Goal: Find specific page/section: Find specific page/section

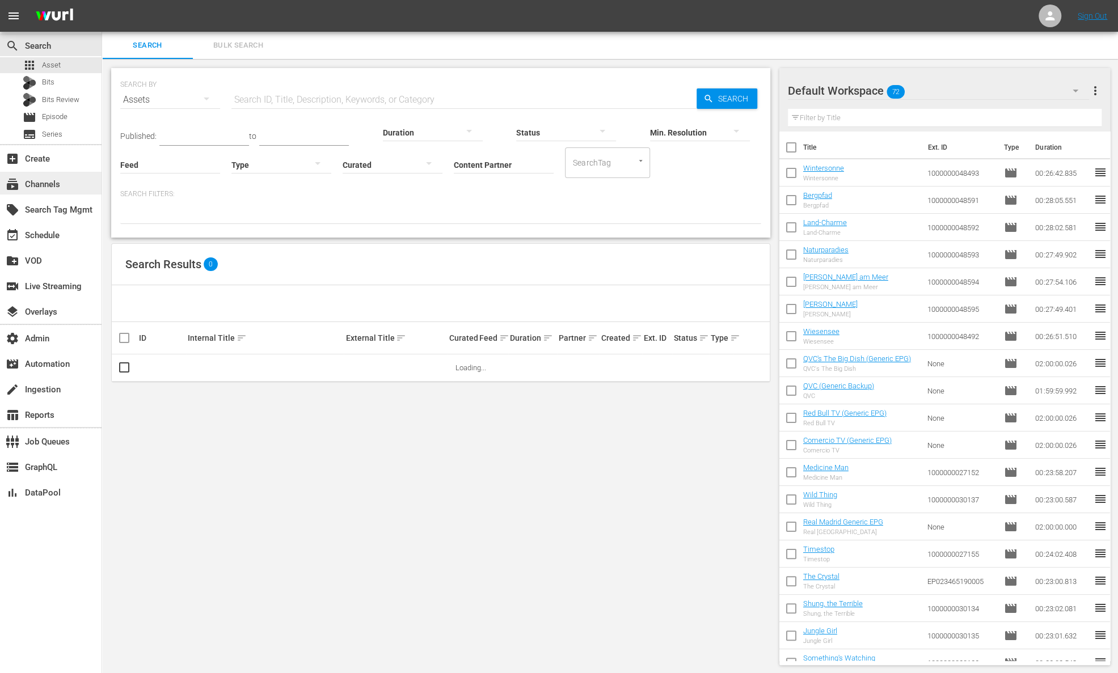
click at [61, 182] on div "subscriptions Channels" at bounding box center [32, 183] width 64 height 10
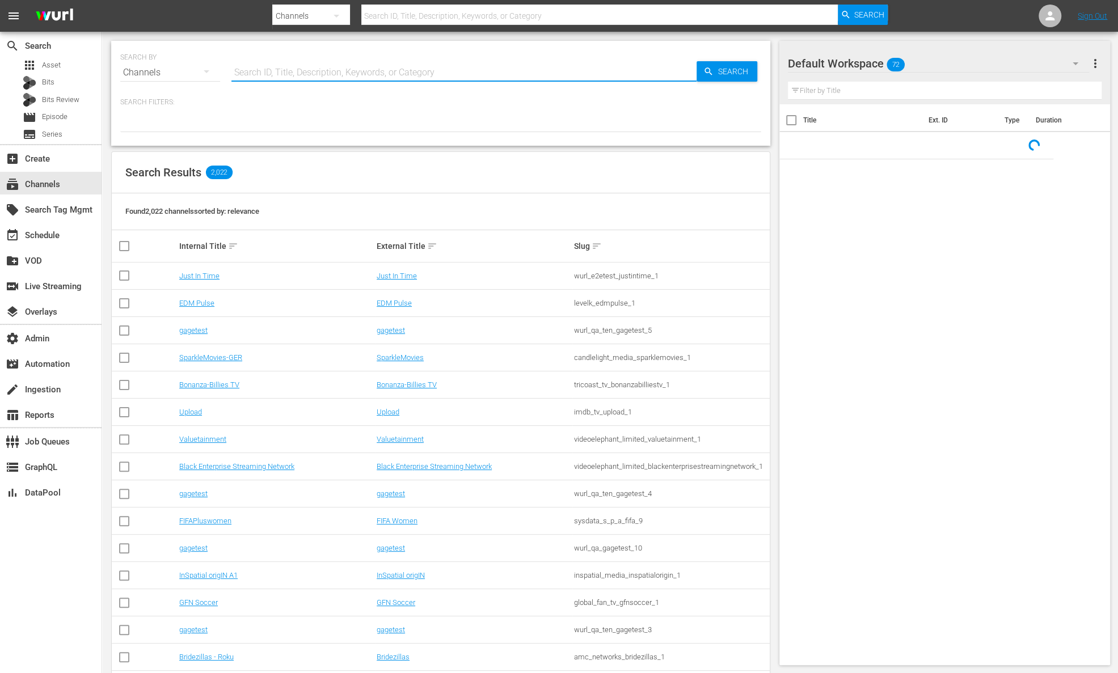
click at [311, 79] on input "text" at bounding box center [463, 72] width 465 height 27
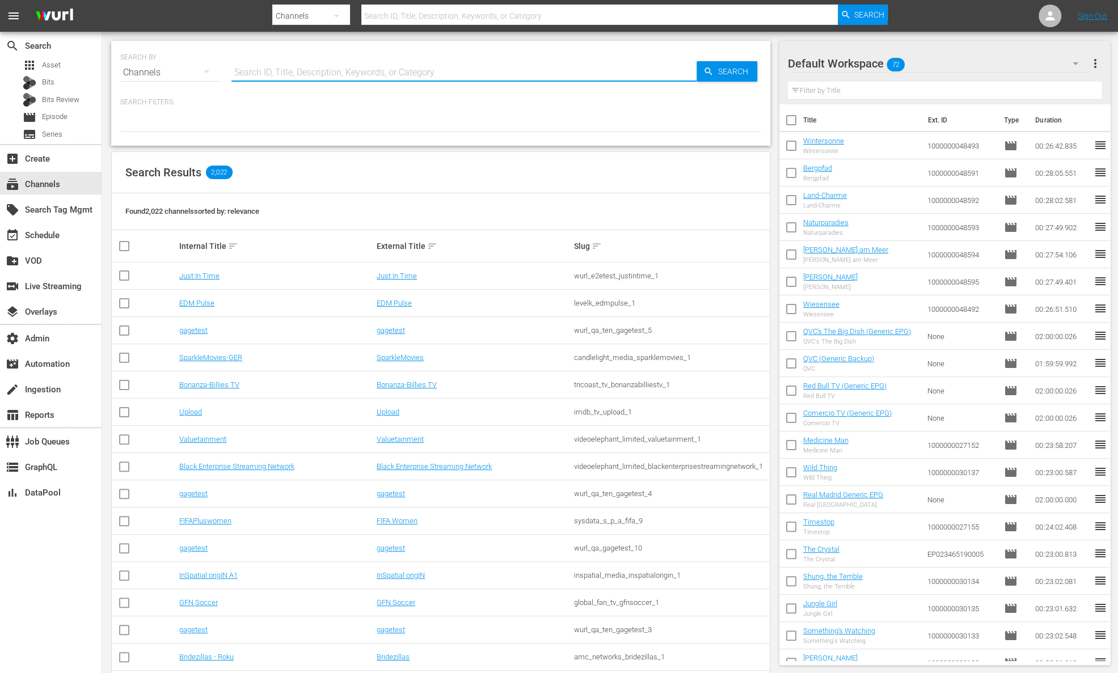
paste input "lawandcrime_lawandcrime_1"
type input "lawandcrime_lawandcrime_1"
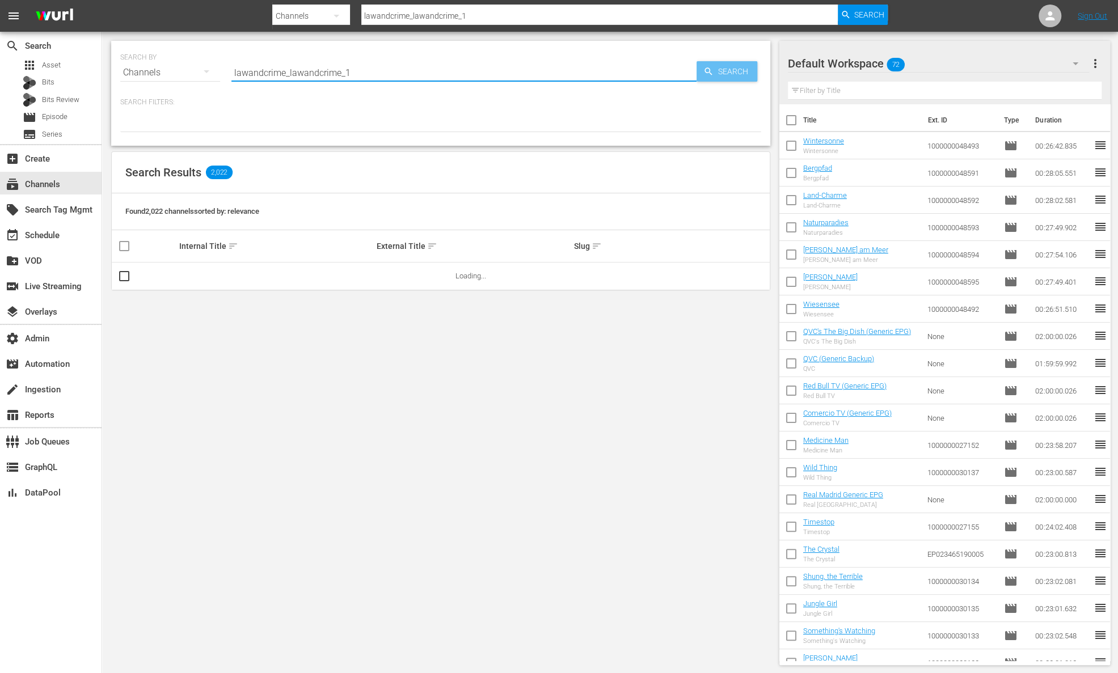
type input "lawandcrime_lawandcrime_1"
click at [720, 63] on span "Search" at bounding box center [736, 71] width 44 height 20
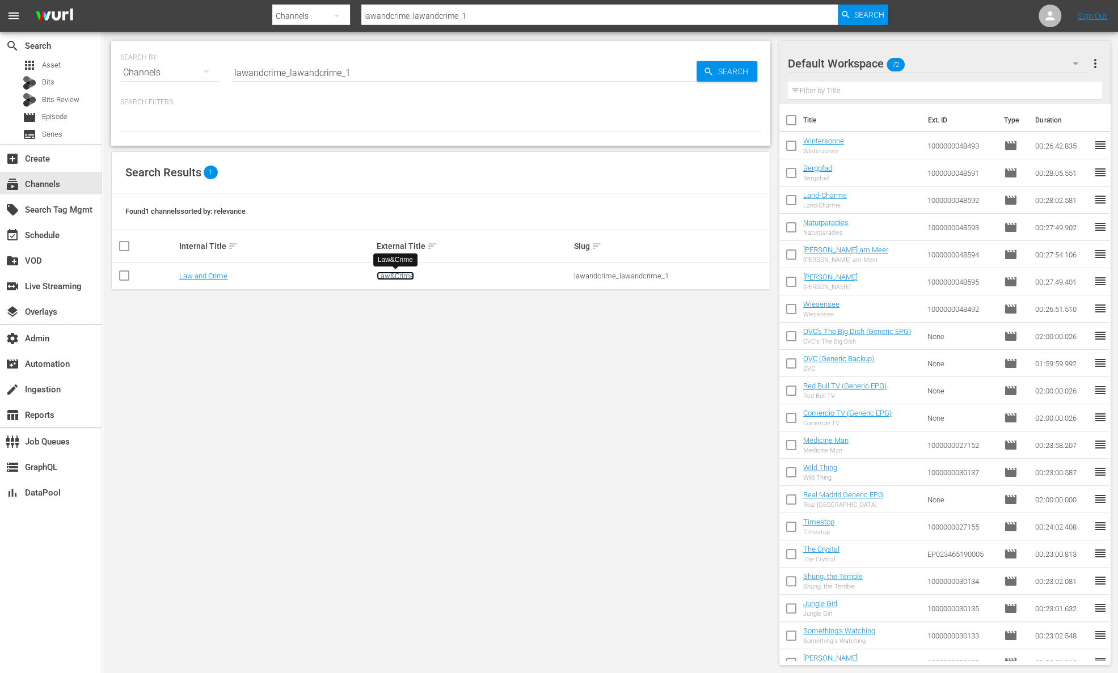
click at [407, 276] on link "Law&Crime" at bounding box center [395, 276] width 37 height 9
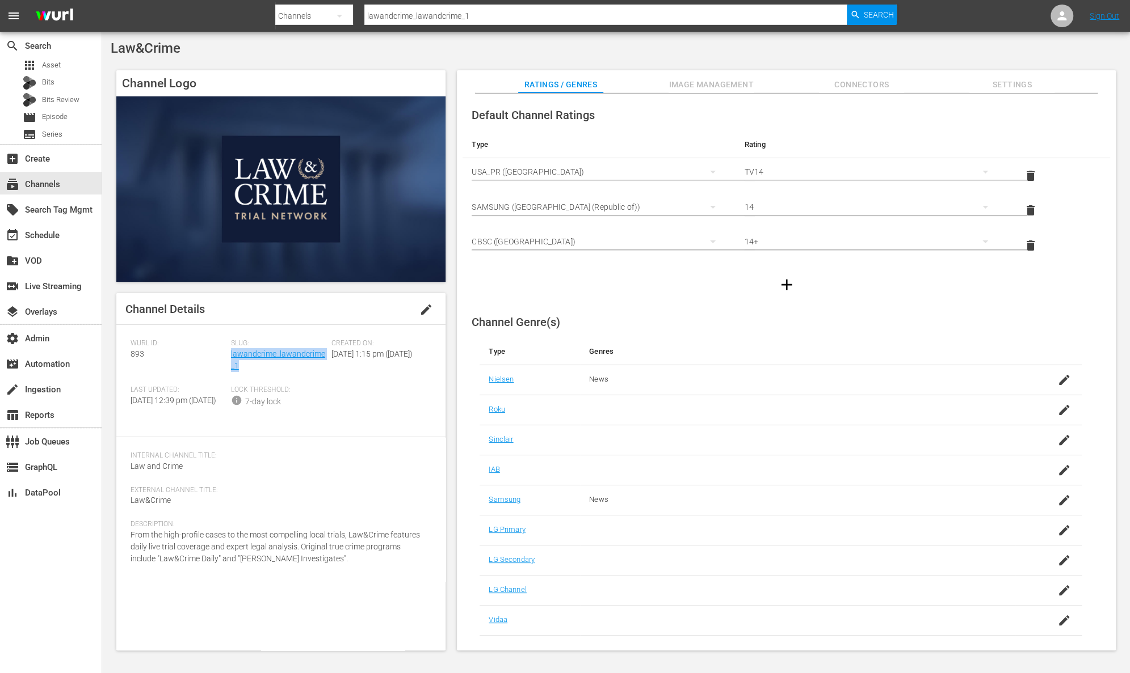
drag, startPoint x: 244, startPoint y: 367, endPoint x: 230, endPoint y: 359, distance: 16.1
click at [231, 359] on div "Slug: lawandcrime_lawandcrime_1" at bounding box center [281, 362] width 100 height 47
copy link "lawandcrime_lawandcrime_1"
drag, startPoint x: 490, startPoint y: 11, endPoint x: 347, endPoint y: 12, distance: 143.0
click at [347, 12] on div "Search By Channels Search ID, Title, Description, Keywords, or Category lawandc…" at bounding box center [585, 15] width 621 height 27
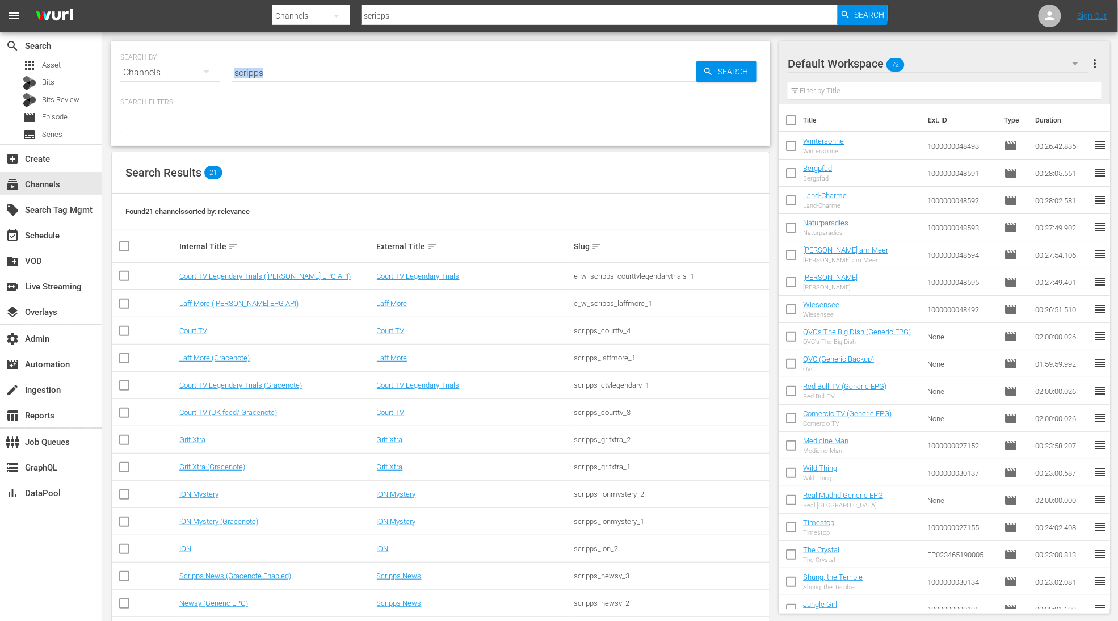
drag, startPoint x: 299, startPoint y: 81, endPoint x: 216, endPoint y: 70, distance: 84.1
click at [216, 70] on div "SEARCH BY Search By Channels Search ID, Title, Description, Keywords, or Catego…" at bounding box center [440, 65] width 641 height 41
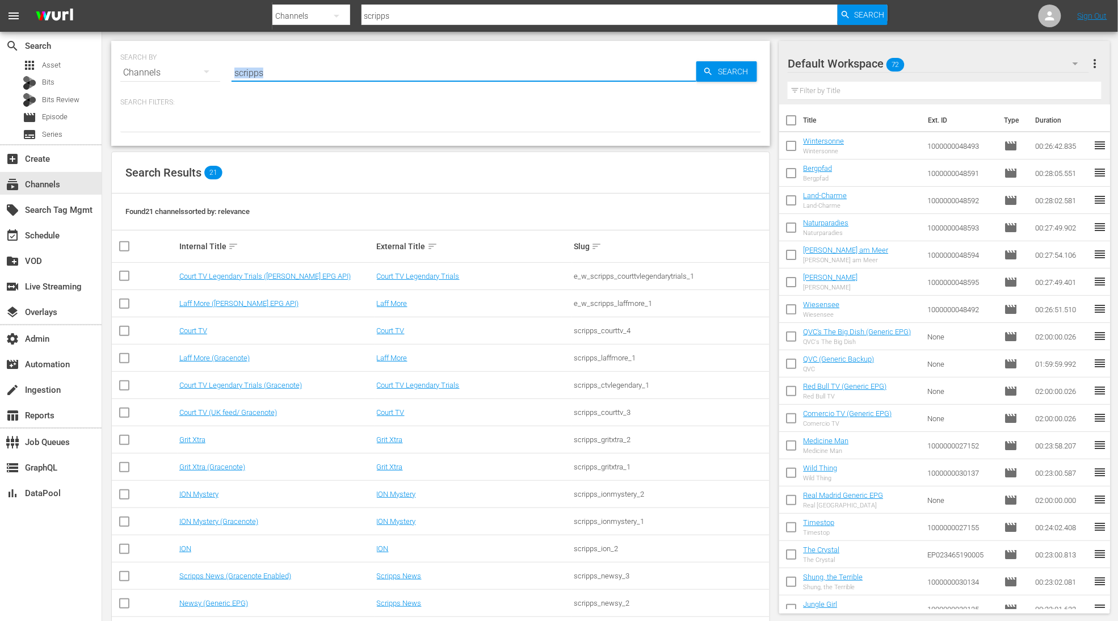
click at [261, 64] on input "scripps" at bounding box center [463, 72] width 465 height 27
drag, startPoint x: 271, startPoint y: 66, endPoint x: 201, endPoint y: 67, distance: 69.8
click at [201, 69] on div "SEARCH BY Search By Channels Search ID, Title, Description, Keywords, or Catego…" at bounding box center [440, 65] width 641 height 41
drag, startPoint x: 271, startPoint y: 72, endPoint x: 207, endPoint y: 71, distance: 64.7
click at [207, 71] on div "SEARCH BY Search By Channels Search ID, Title, Description, Keywords, or Catego…" at bounding box center [440, 65] width 641 height 41
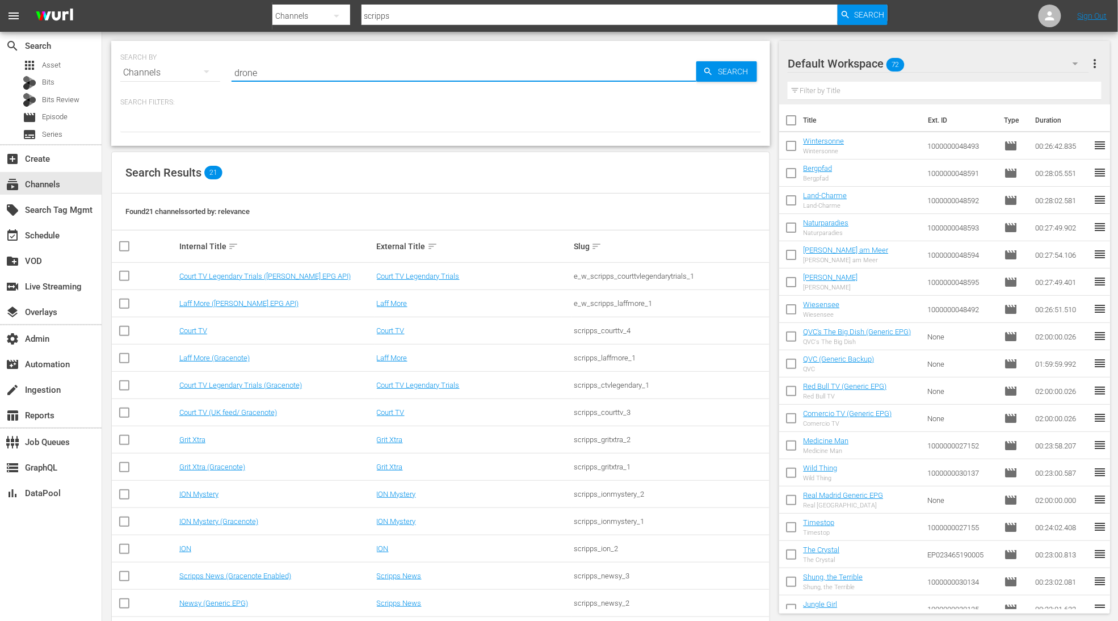
type input "drone"
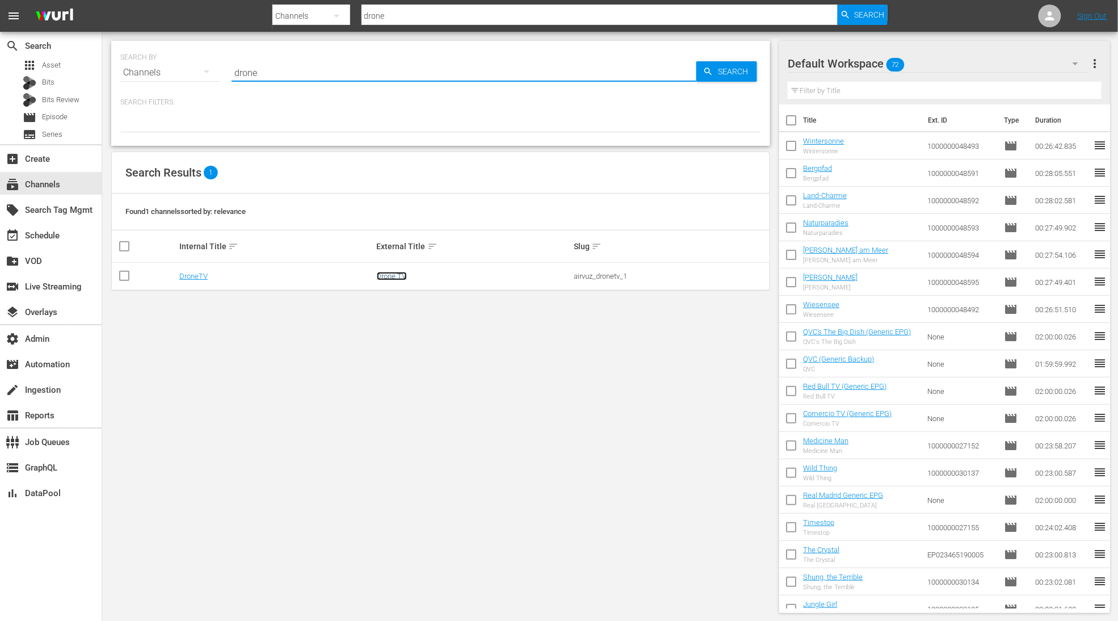
click at [395, 277] on link "Drone TV" at bounding box center [392, 276] width 30 height 9
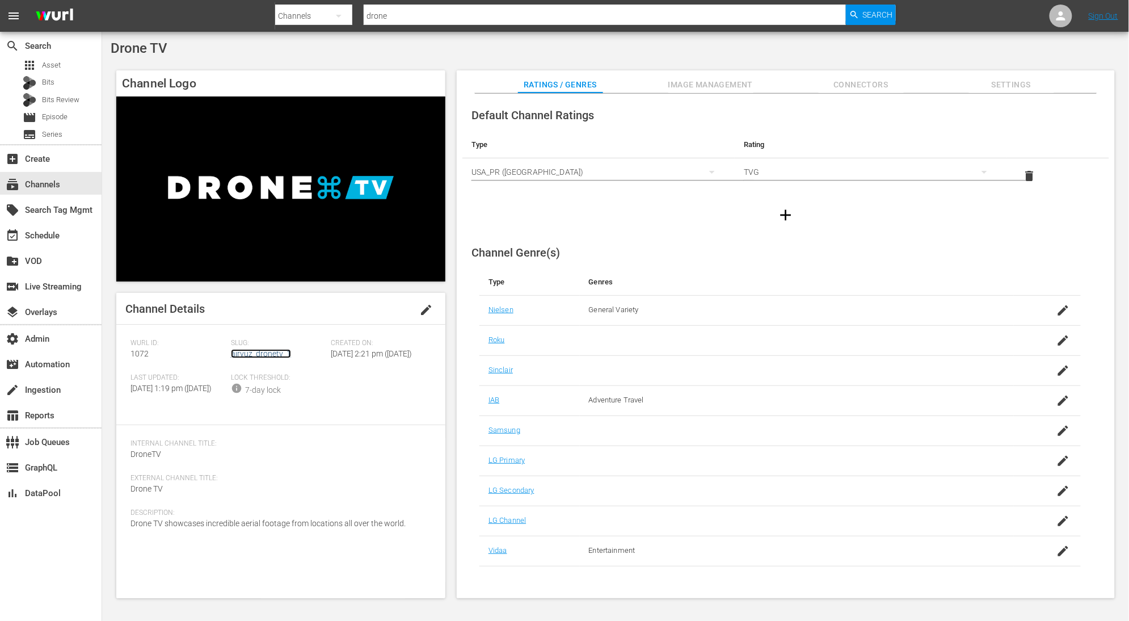
click at [265, 354] on link "airvuz_dronetv_1" at bounding box center [261, 353] width 60 height 9
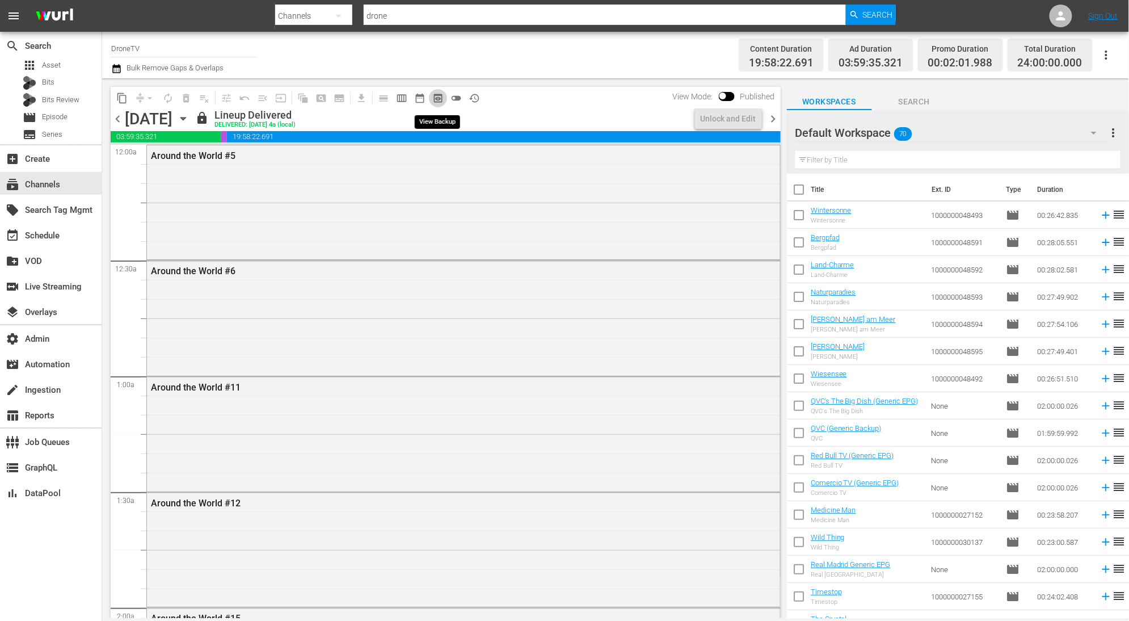
click at [441, 96] on span "preview_outlined" at bounding box center [437, 97] width 11 height 11
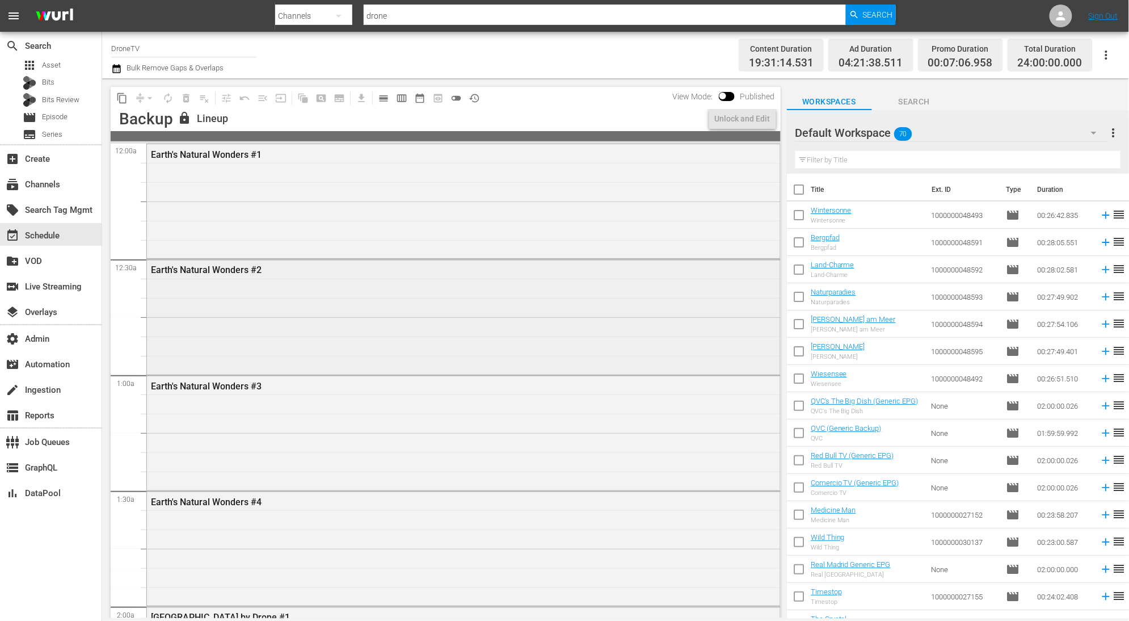
click at [292, 358] on div "Earth's Natural Wonders #2" at bounding box center [463, 315] width 633 height 112
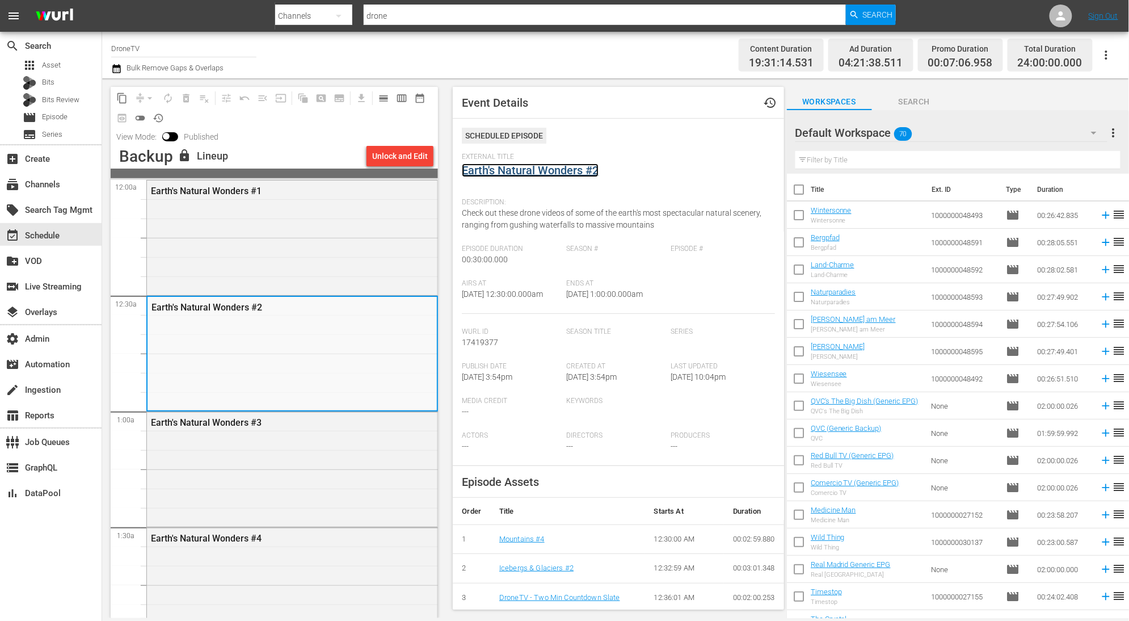
click at [542, 170] on link "Earth's Natural Wonders #2" at bounding box center [530, 170] width 137 height 14
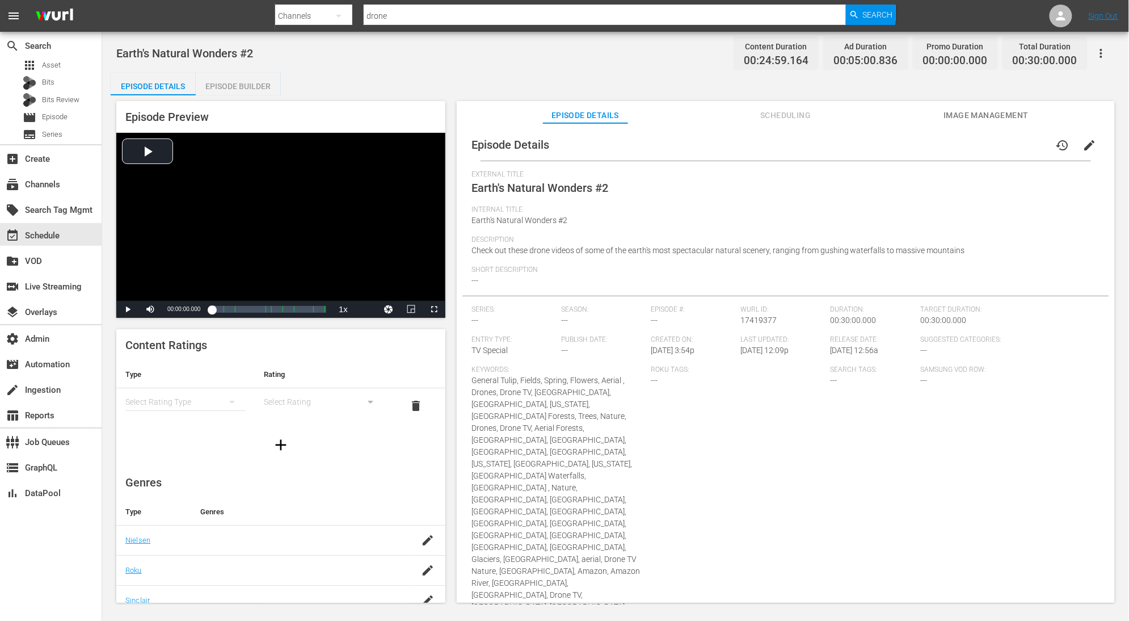
click at [267, 82] on div "Episode Builder" at bounding box center [238, 86] width 85 height 27
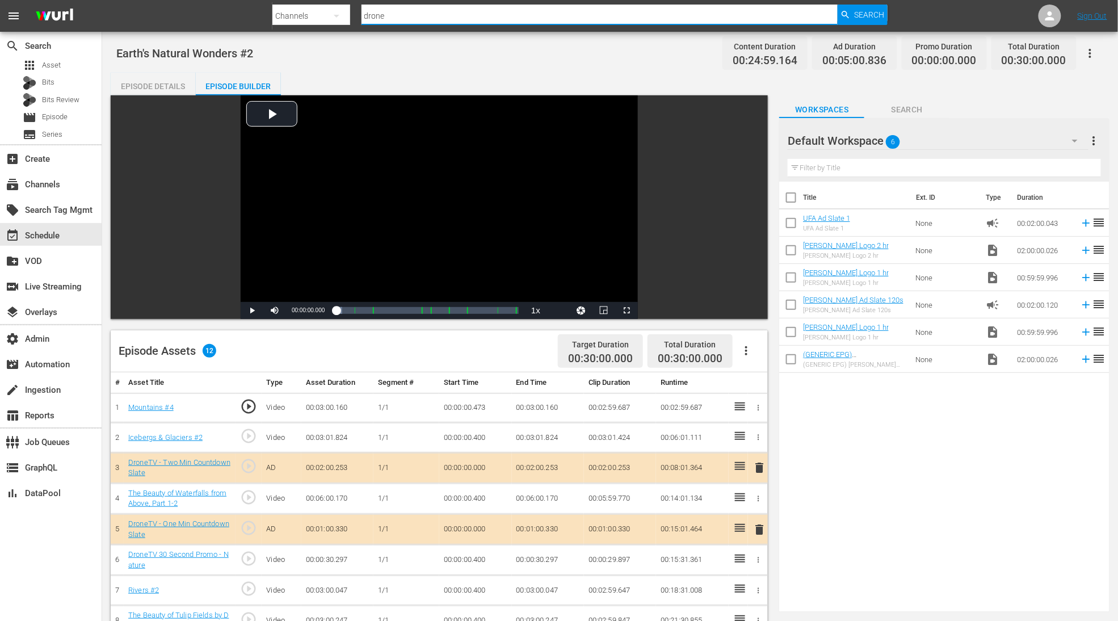
drag, startPoint x: 390, startPoint y: 16, endPoint x: 346, endPoint y: 16, distance: 44.8
click at [346, 16] on div "Search By Channels Search ID, Title, Description, Keywords, or Category drone S…" at bounding box center [579, 15] width 615 height 27
paste input "cheddar_cheddar_3"
type input "cheddar_cheddar_3"
click at [858, 16] on span "Search" at bounding box center [869, 15] width 30 height 20
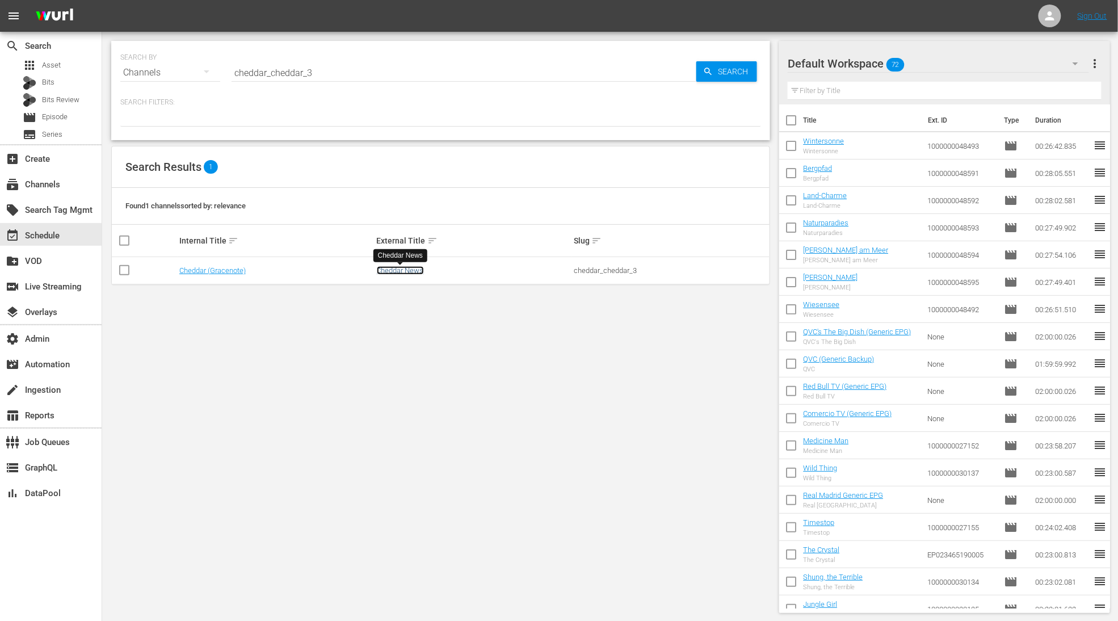
click at [407, 272] on link "Cheddar News" at bounding box center [400, 270] width 47 height 9
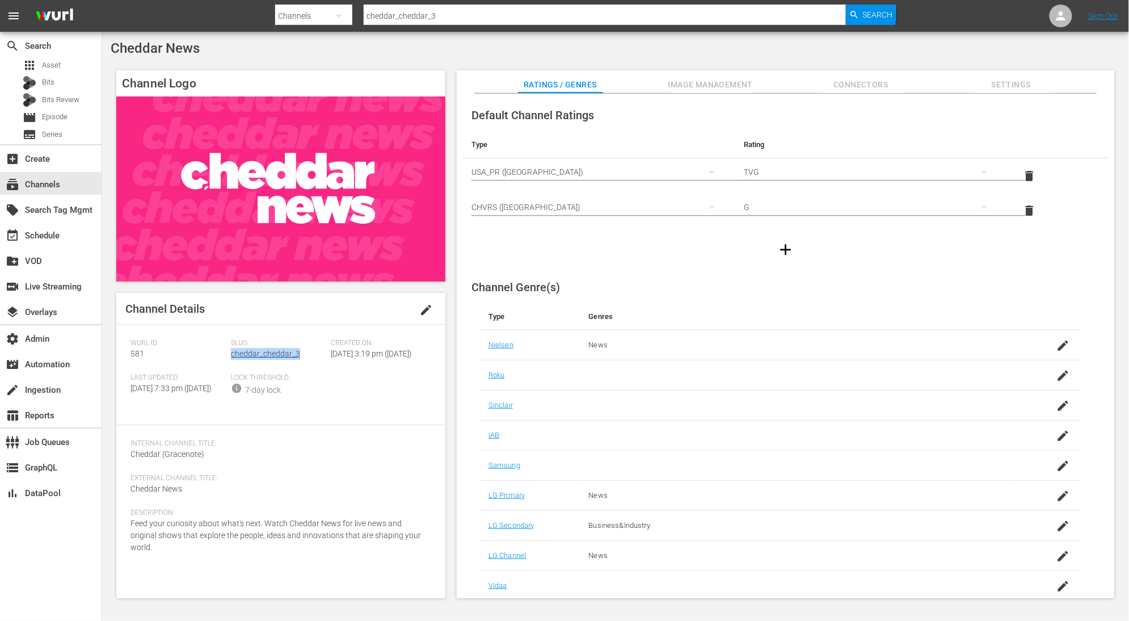
drag, startPoint x: 304, startPoint y: 356, endPoint x: 231, endPoint y: 356, distance: 72.1
click at [231, 356] on div "Slug: cheddar_cheddar_3" at bounding box center [281, 356] width 100 height 35
copy link "cheddar_cheddar_3"
click at [266, 353] on link "cheddar_cheddar_3" at bounding box center [265, 353] width 69 height 9
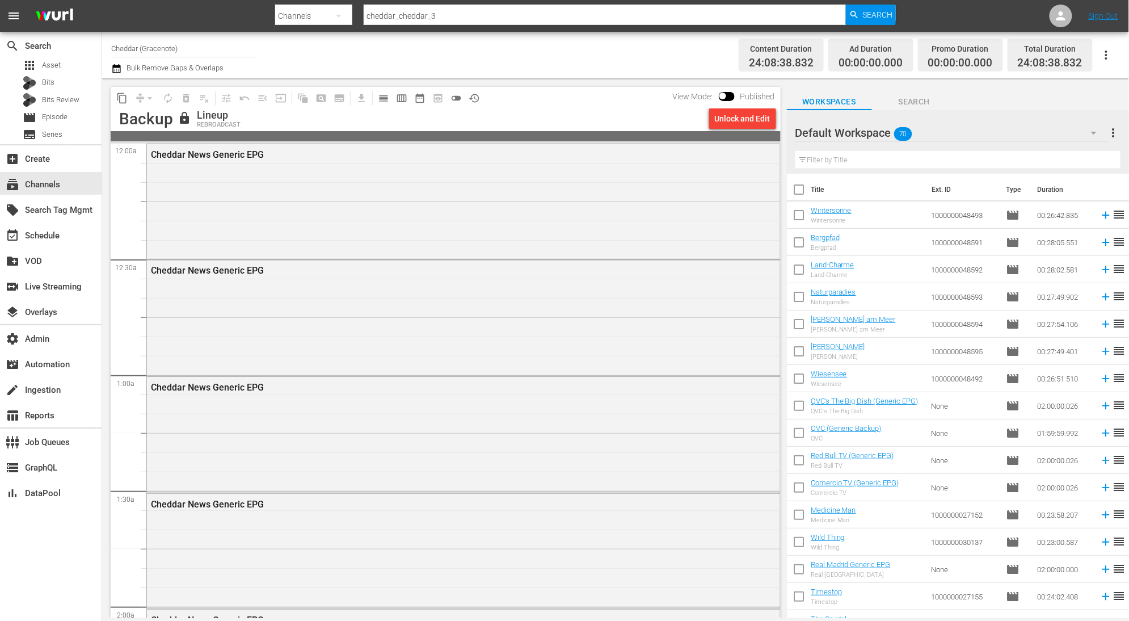
click at [471, 14] on input "cheddar_cheddar_3" at bounding box center [605, 15] width 482 height 27
type input "cheddar_cheddar_2"
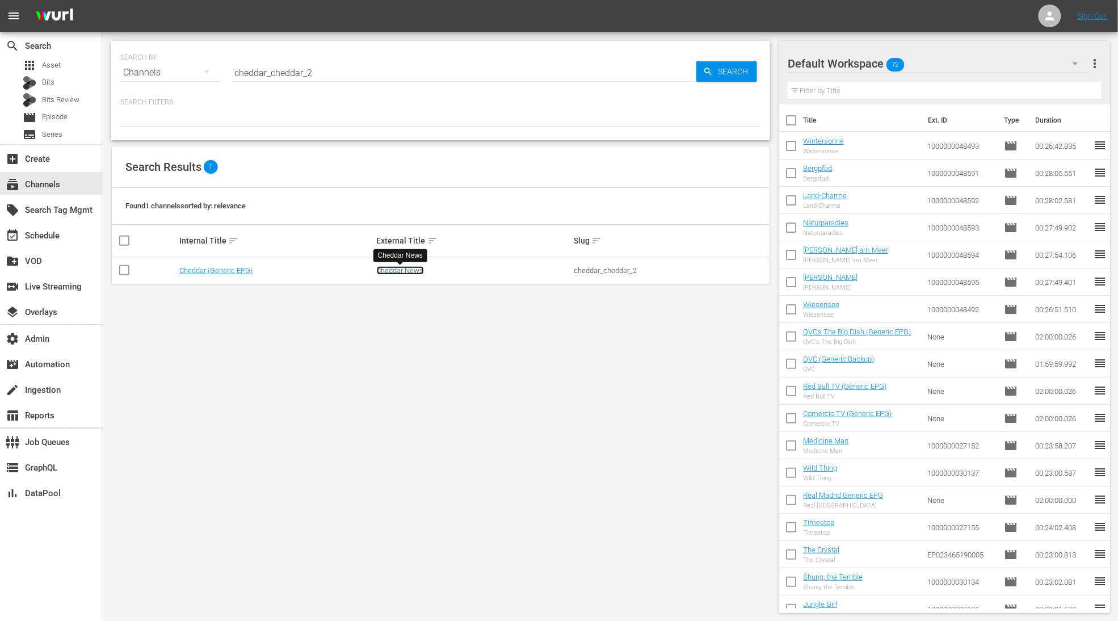
click at [416, 271] on link "Cheddar News" at bounding box center [400, 270] width 47 height 9
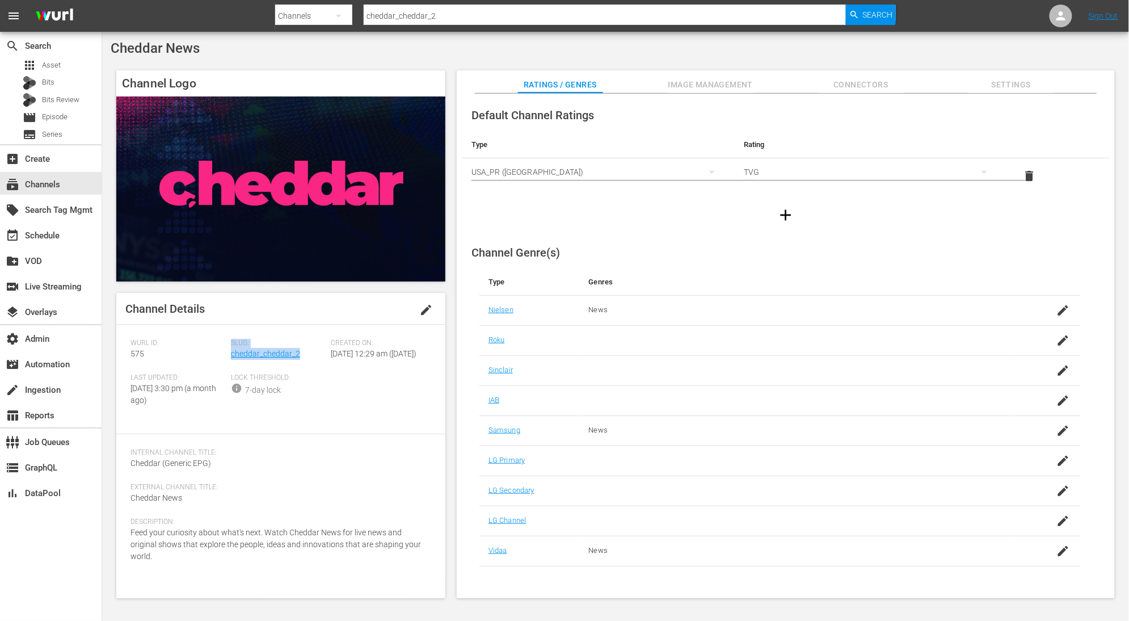
drag, startPoint x: 305, startPoint y: 356, endPoint x: 229, endPoint y: 357, distance: 76.0
click at [229, 357] on div "Wurl ID: 575 Slug: cheddar_cheddar_2 Created On: Thu July 16th 2020 @ 12:29 am …" at bounding box center [280, 379] width 301 height 81
click at [229, 357] on div "Wurl ID: 575" at bounding box center [180, 356] width 100 height 35
drag, startPoint x: 305, startPoint y: 355, endPoint x: 231, endPoint y: 357, distance: 74.4
click at [231, 357] on div "Slug: cheddar_cheddar_2" at bounding box center [281, 356] width 100 height 35
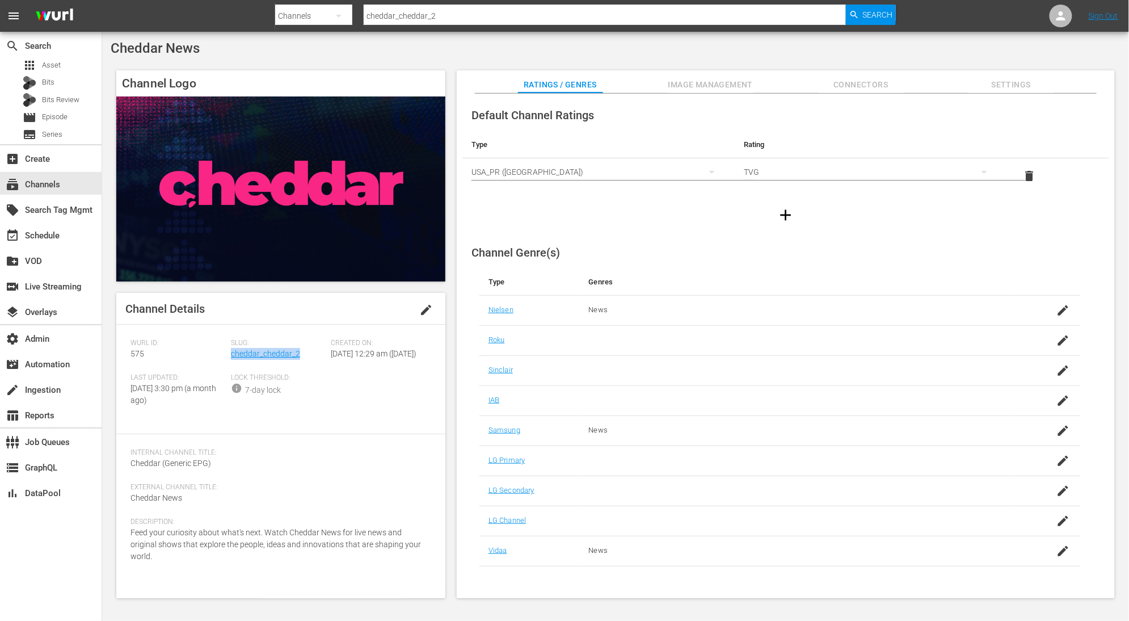
copy link "cheddar_cheddar_2"
